Goal: Check status: Check status

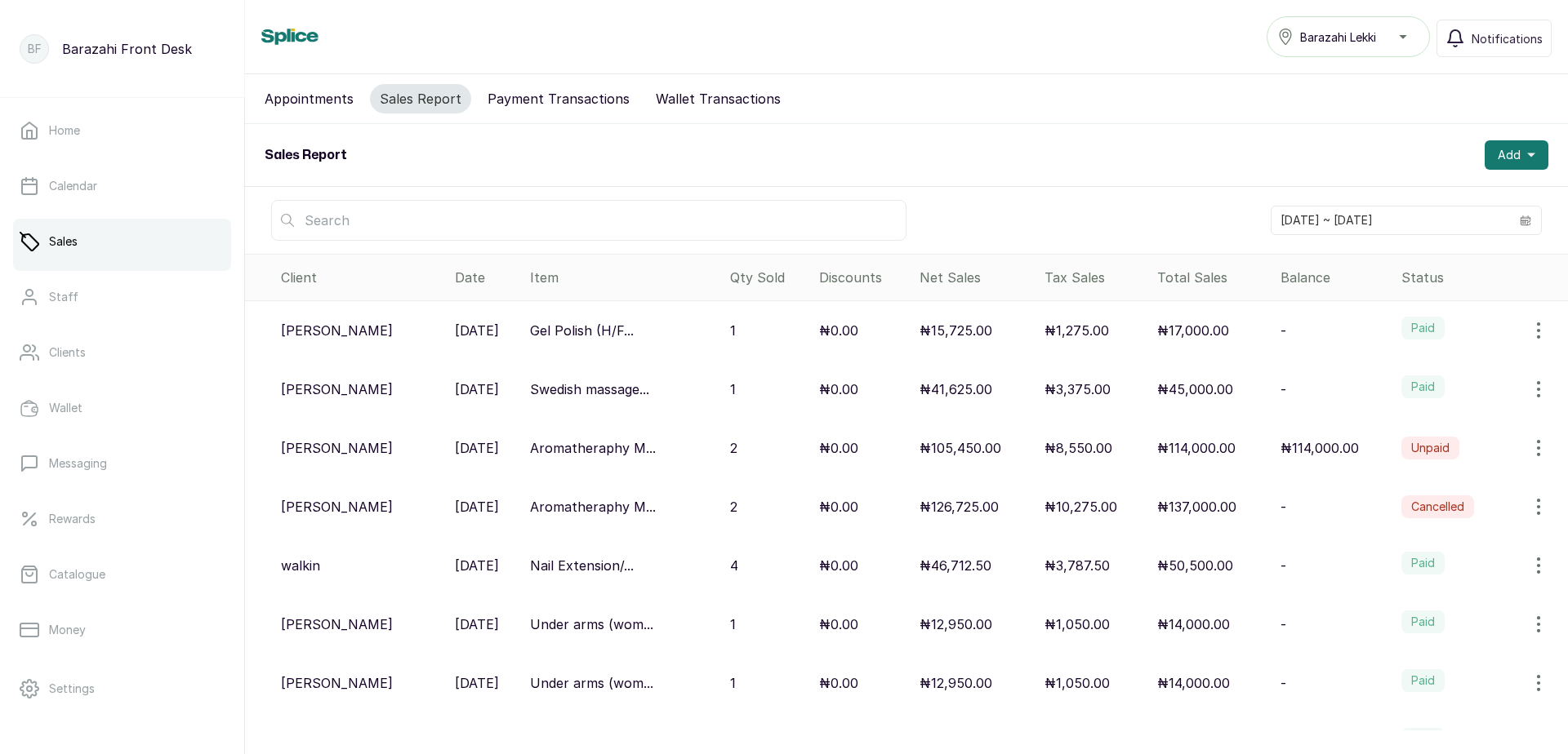
click at [960, 379] on p "₦41,625.00" at bounding box center [956, 389] width 72 height 20
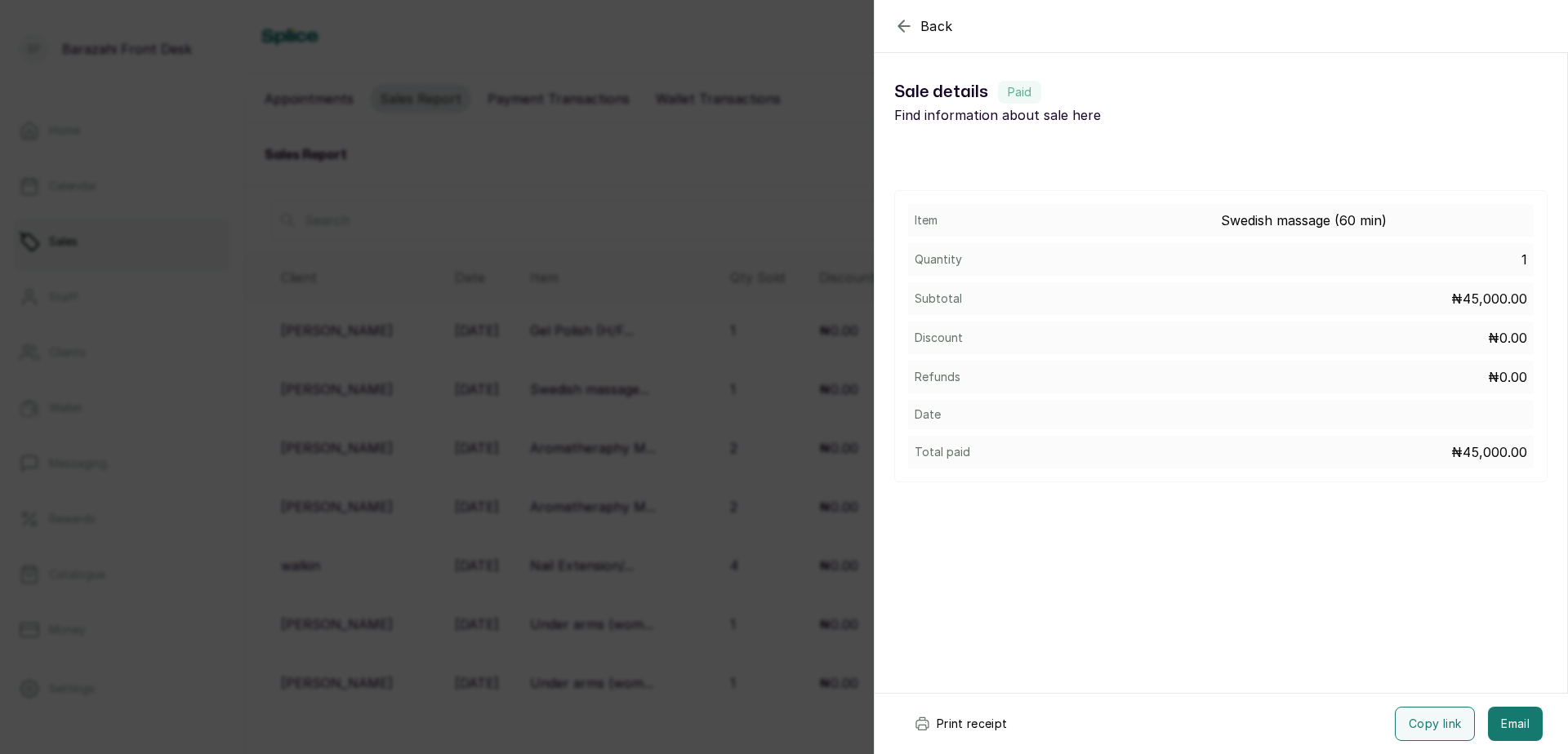
click at [970, 727] on button "Print receipt" at bounding box center [960, 724] width 120 height 34
click at [976, 720] on button "Print receipt" at bounding box center [960, 724] width 120 height 34
click at [907, 27] on icon "button" at bounding box center [904, 26] width 20 height 20
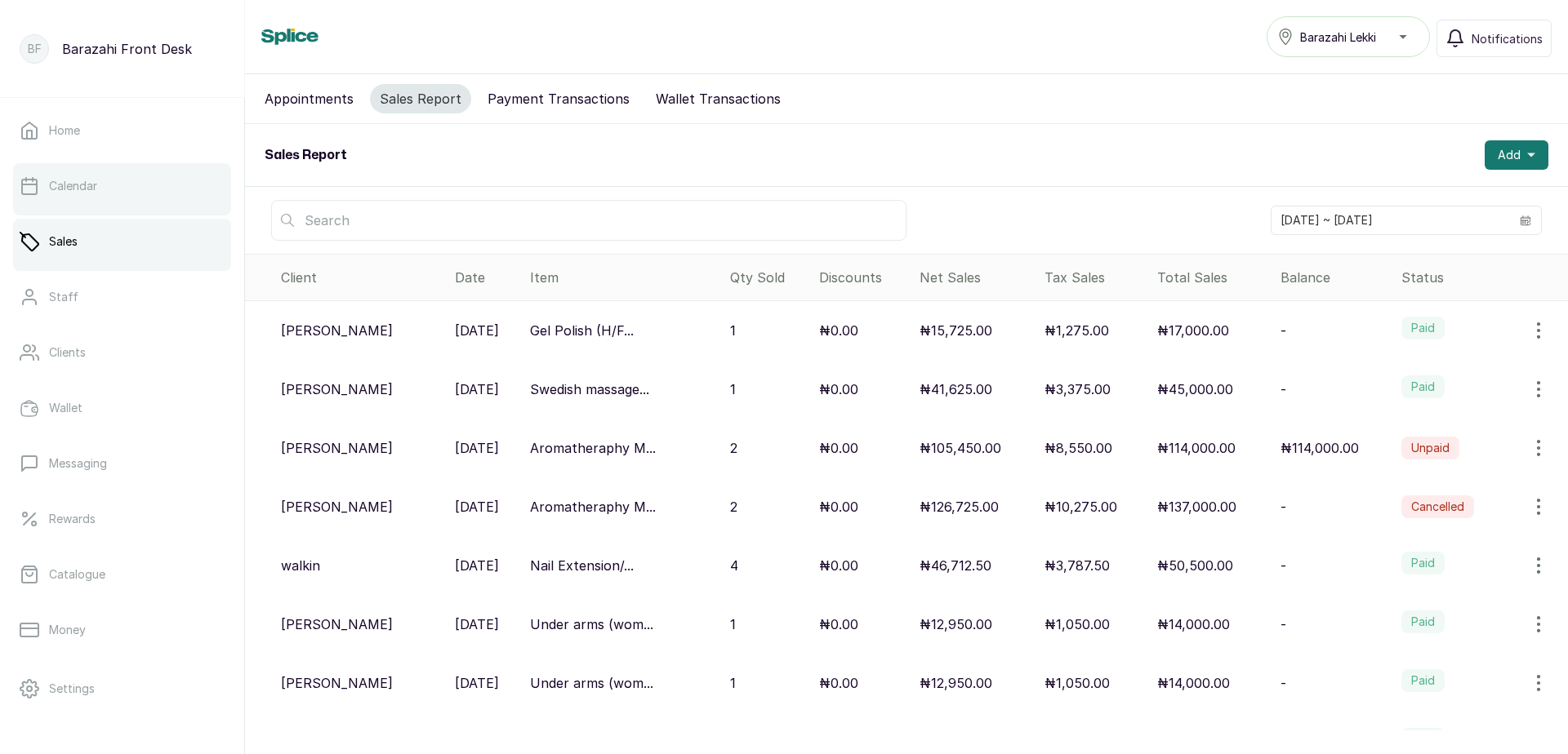
click at [126, 191] on link "Calendar" at bounding box center [121, 186] width 218 height 46
